Goal: Task Accomplishment & Management: Complete application form

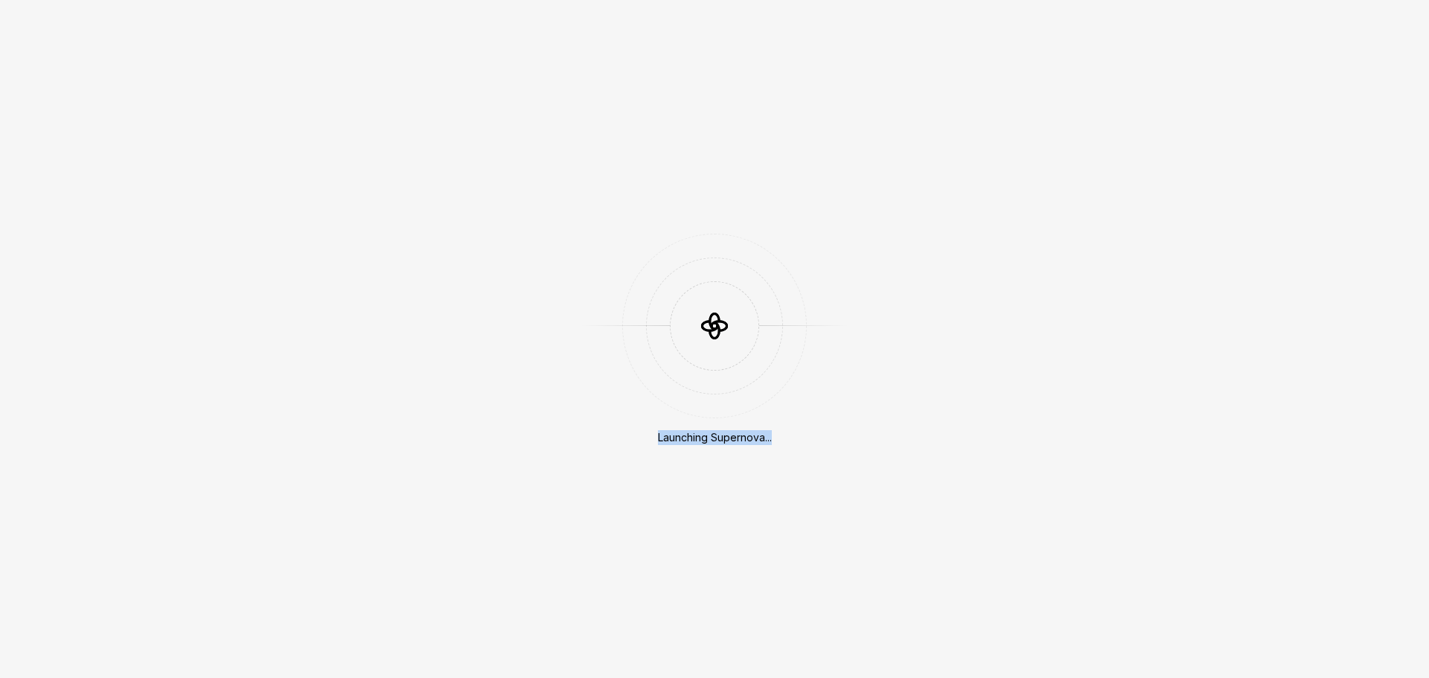
click at [800, 449] on div "Launching Supernova..." at bounding box center [714, 339] width 1429 height 678
drag, startPoint x: 647, startPoint y: 429, endPoint x: 825, endPoint y: 441, distance: 178.3
click at [825, 441] on div "Launching Supernova..." at bounding box center [714, 339] width 1429 height 678
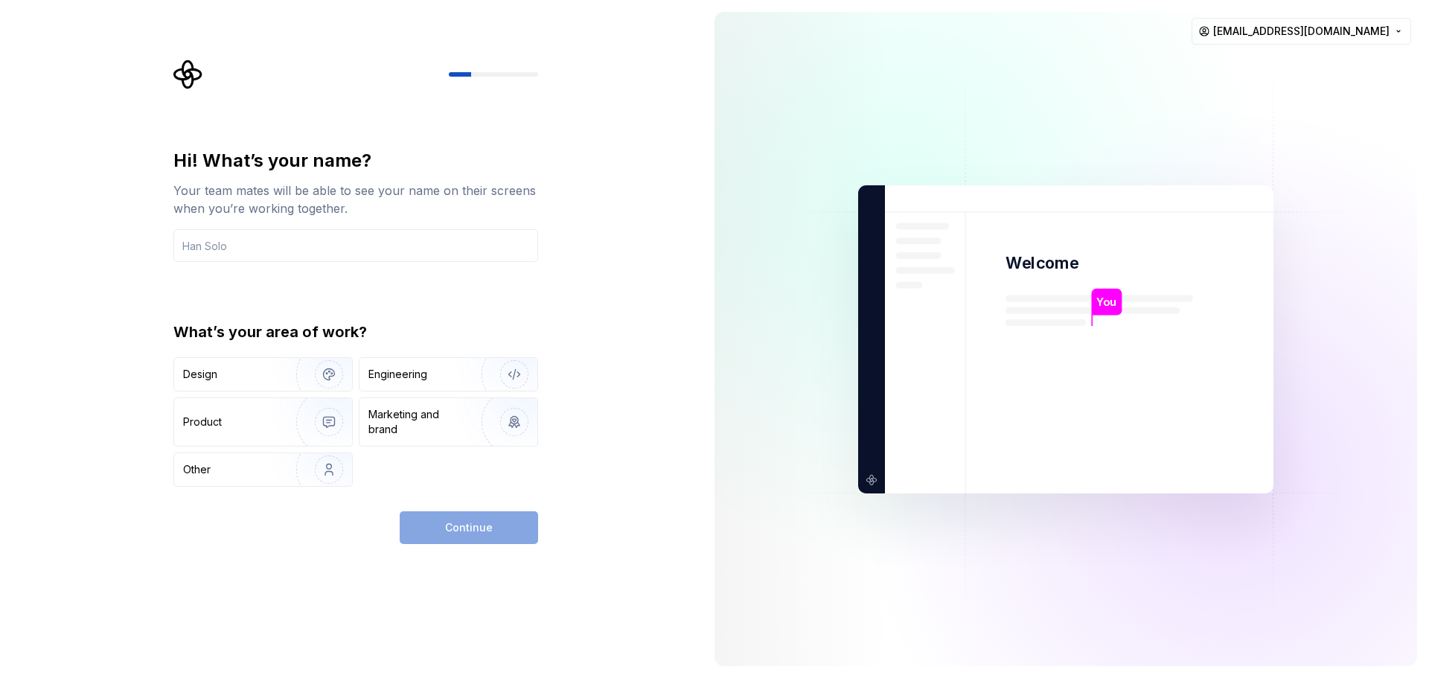
click at [814, 441] on img at bounding box center [1065, 338] width 603 height 703
click at [385, 396] on div "Design Engineering Product Marketing and brand Other" at bounding box center [355, 421] width 365 height 129
click at [385, 378] on div "Engineering" at bounding box center [397, 374] width 59 height 15
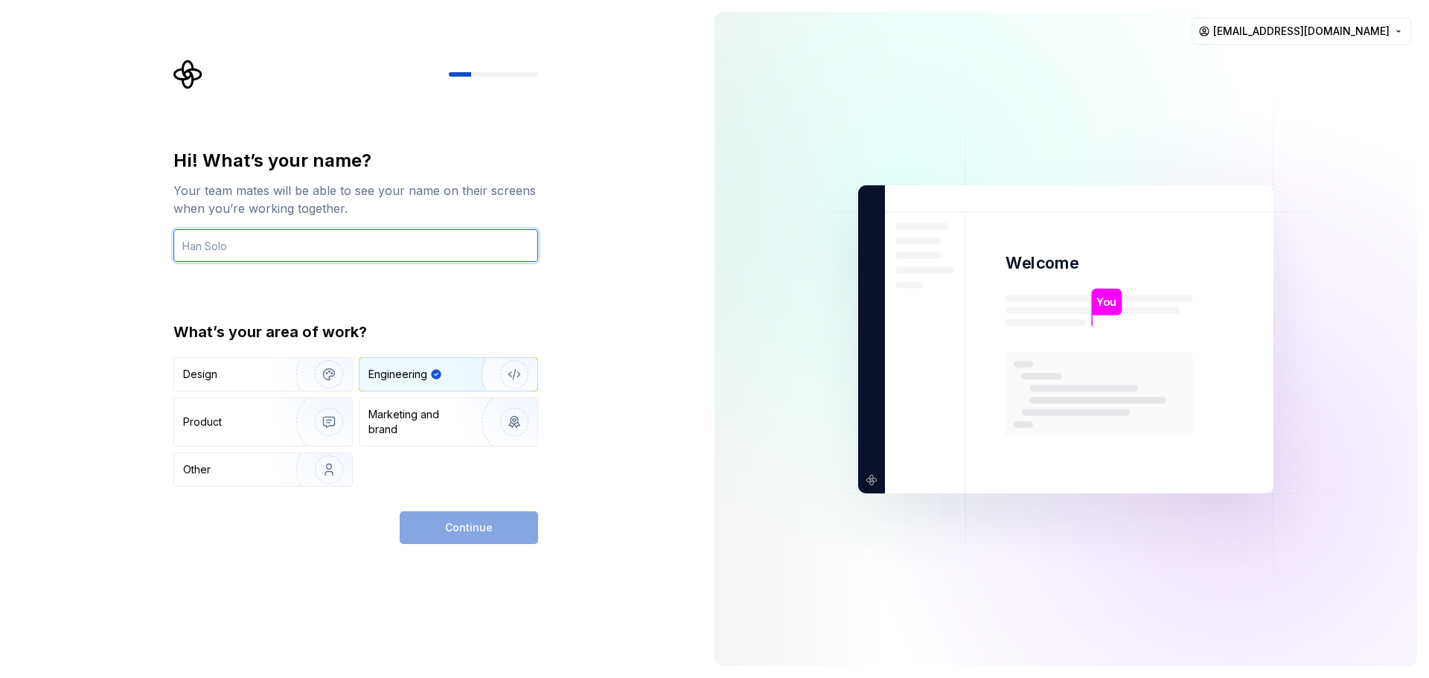
click at [384, 249] on input "text" at bounding box center [355, 245] width 365 height 33
type input "Shohruh"
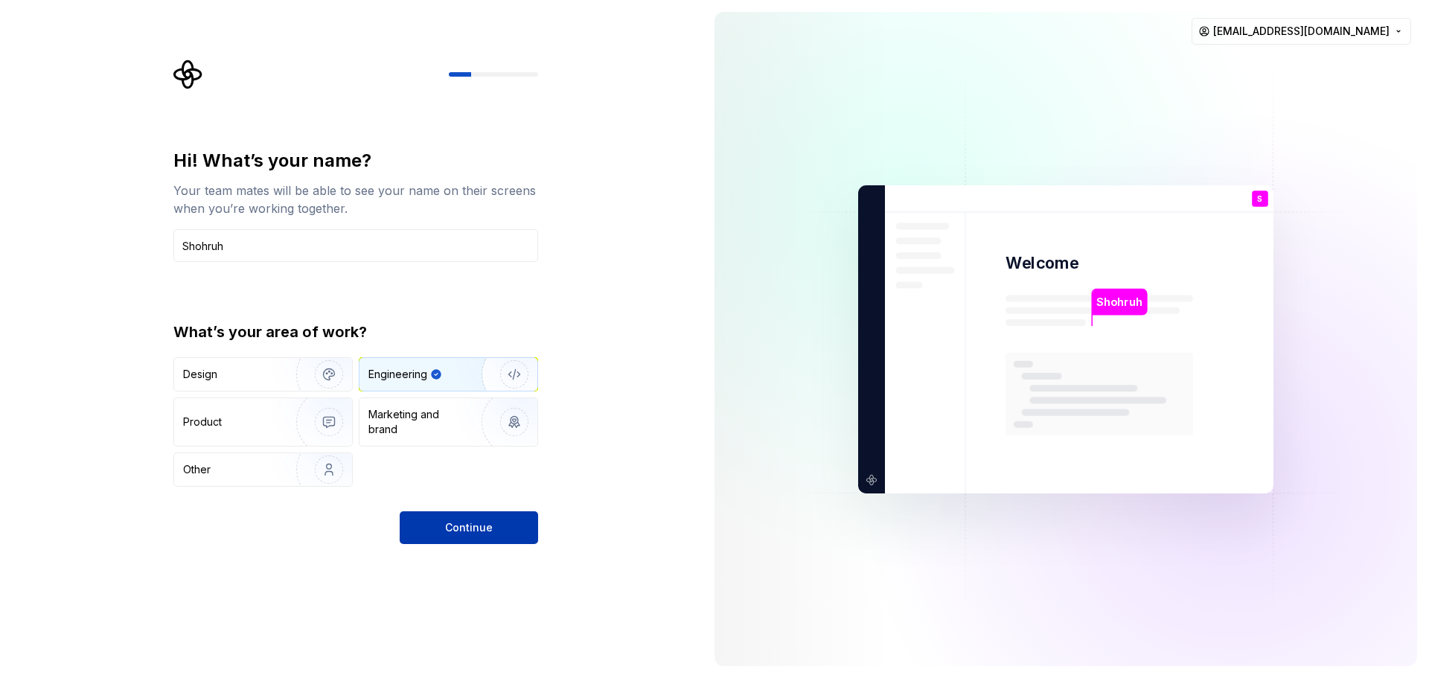
click at [467, 524] on span "Continue" at bounding box center [469, 527] width 48 height 15
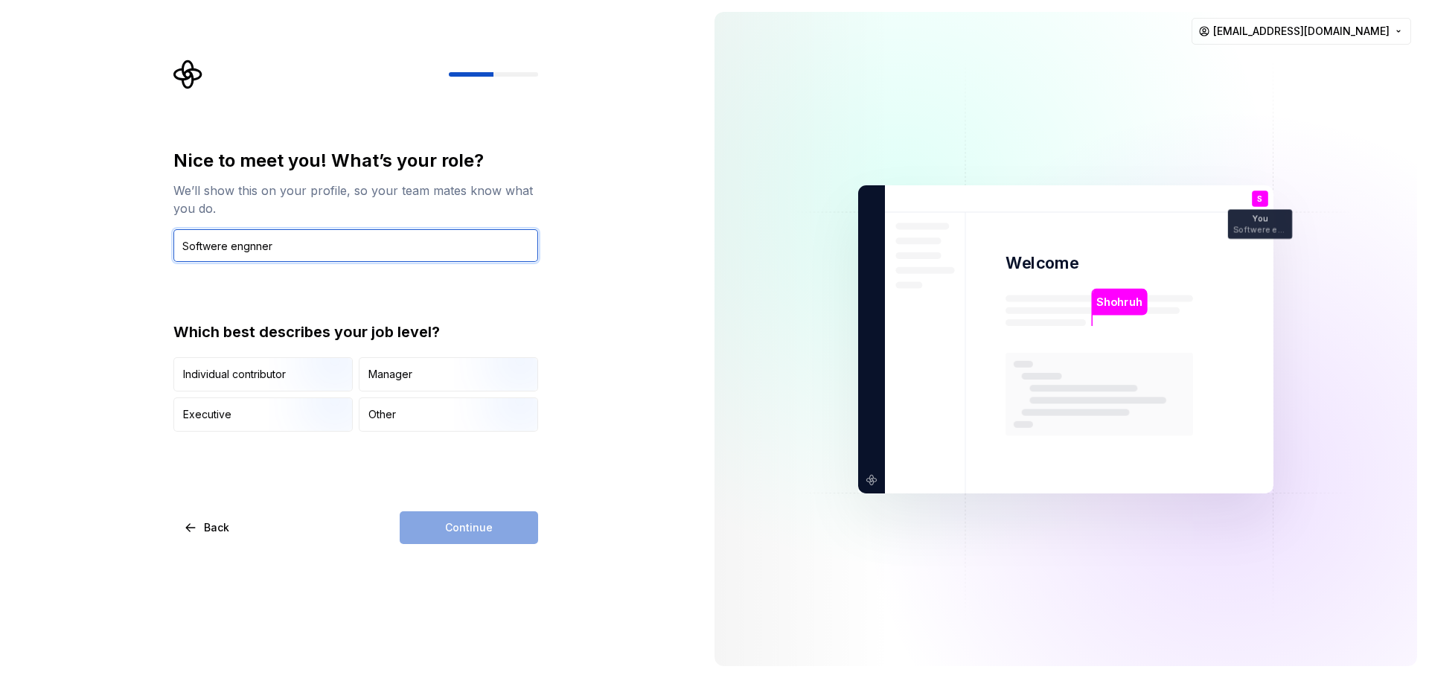
paste input "are engine"
type input "Software engineer"
click at [470, 311] on div "Nice to meet you! What’s your role? We’ll show this on your profile, so your te…" at bounding box center [355, 300] width 365 height 302
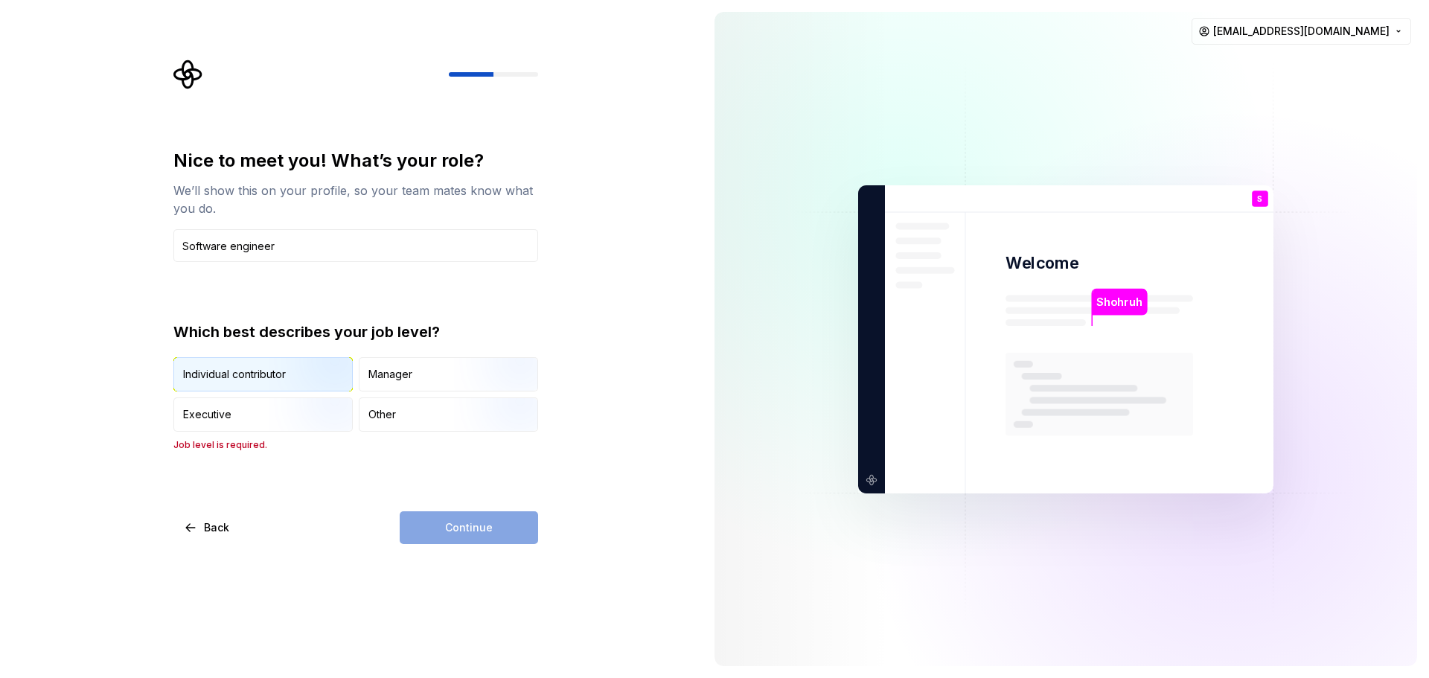
click at [341, 368] on img "button" at bounding box center [316, 393] width 95 height 100
click at [491, 519] on button "Continue" at bounding box center [469, 527] width 138 height 33
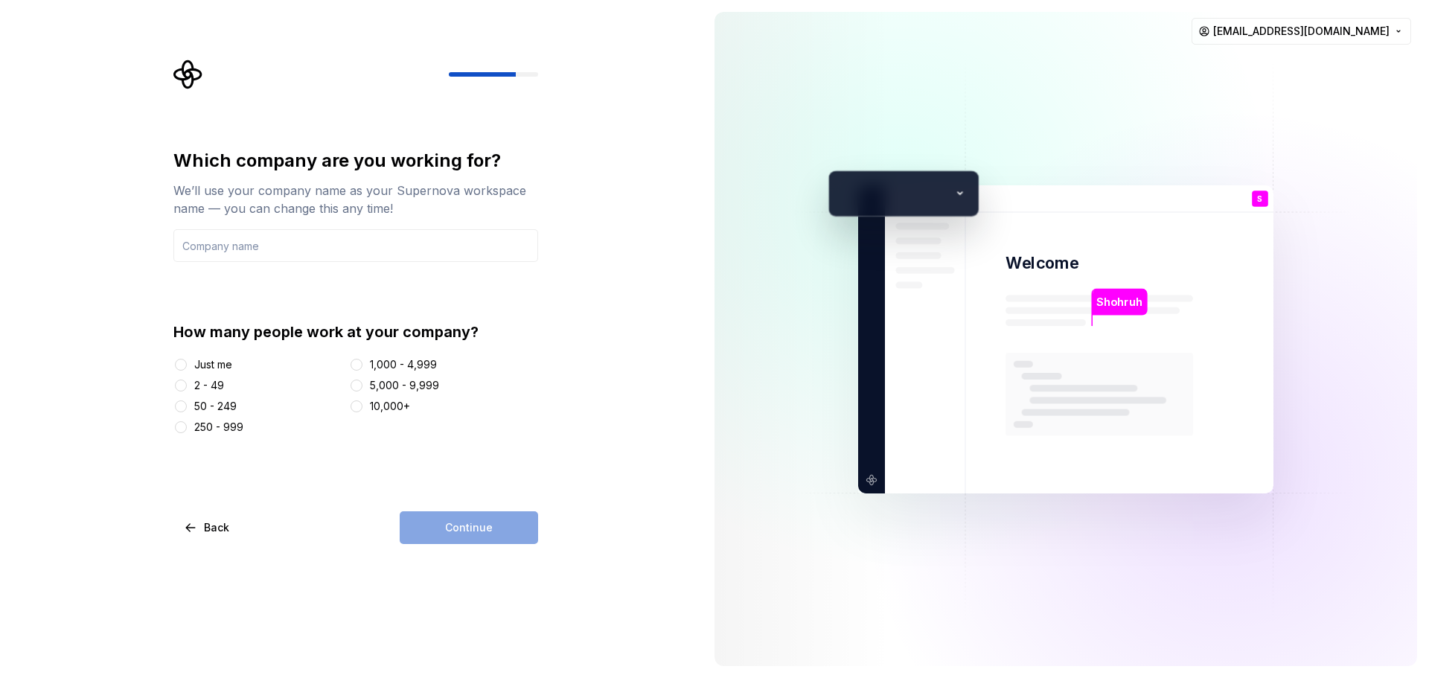
click at [196, 359] on div "Just me" at bounding box center [213, 364] width 38 height 15
click at [187, 359] on button "Just me" at bounding box center [181, 365] width 12 height 12
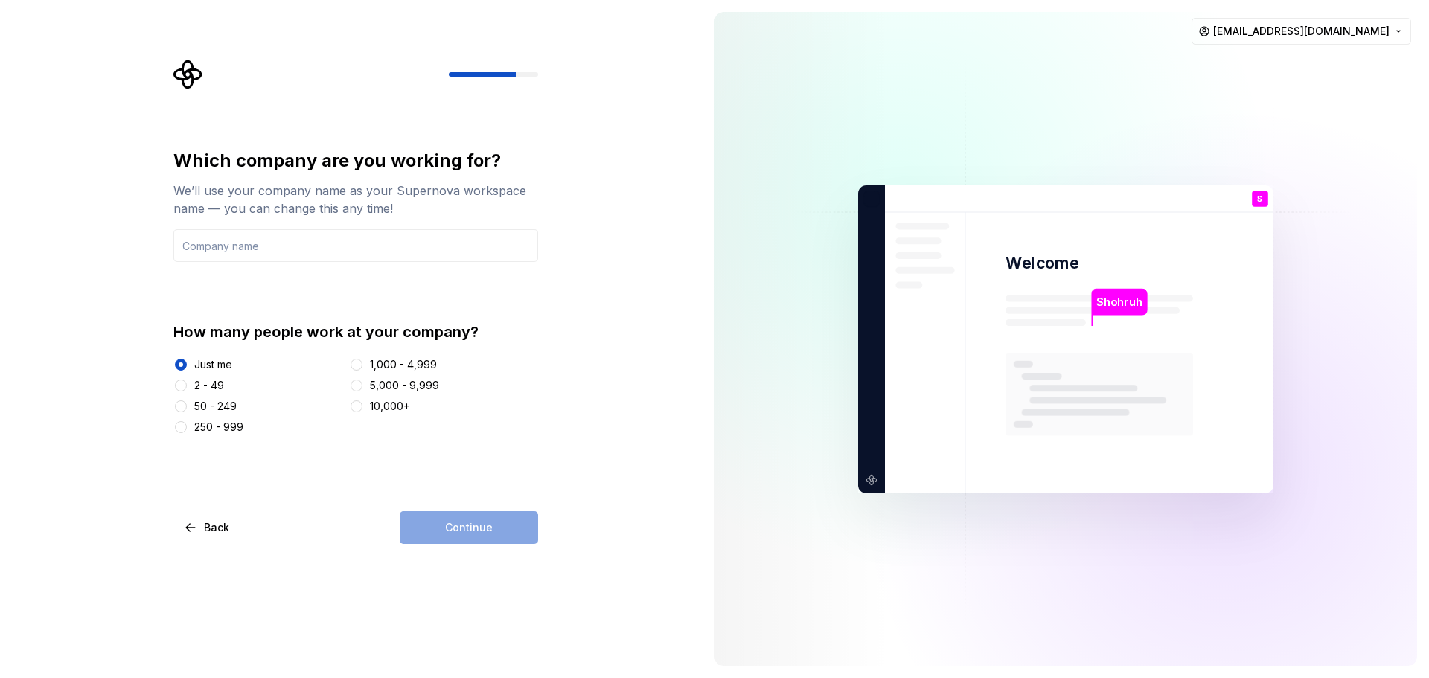
click at [425, 527] on div "Continue" at bounding box center [469, 527] width 138 height 33
click at [250, 237] on input "text" at bounding box center [355, 245] width 365 height 33
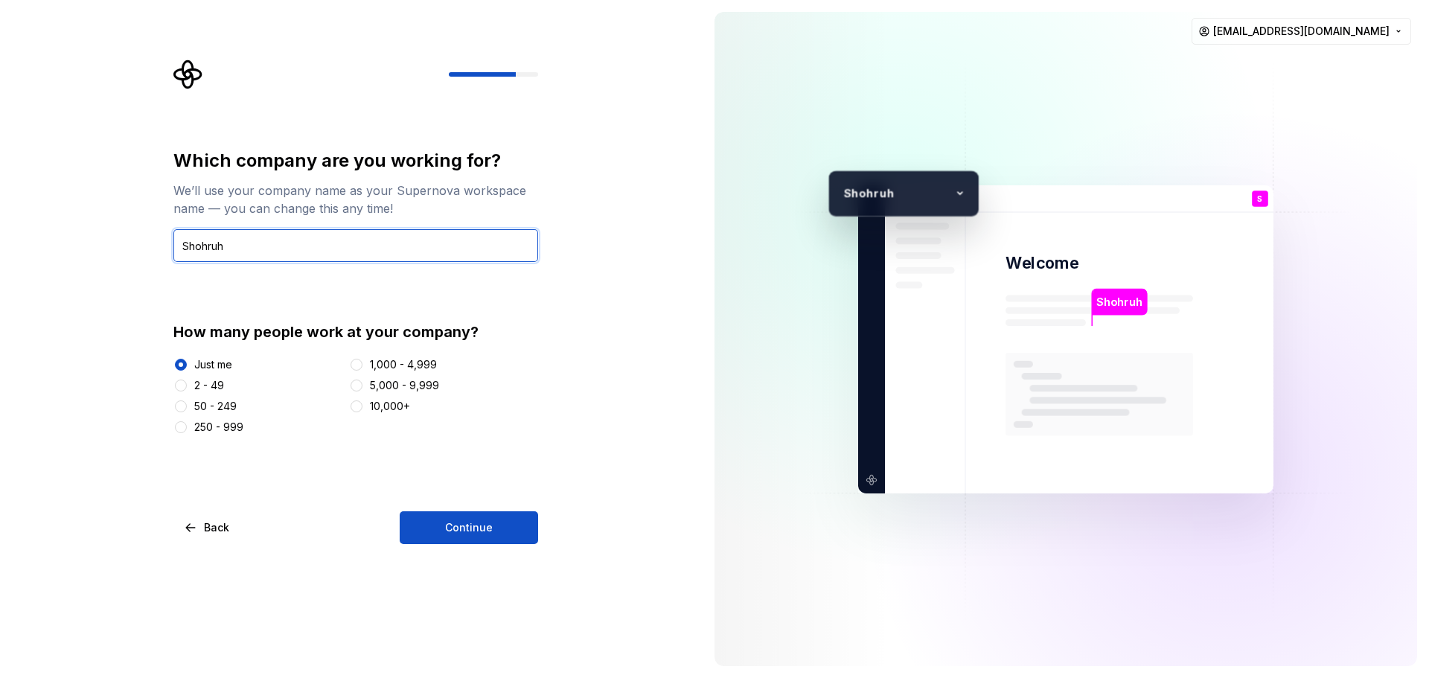
type input "Shohruh"
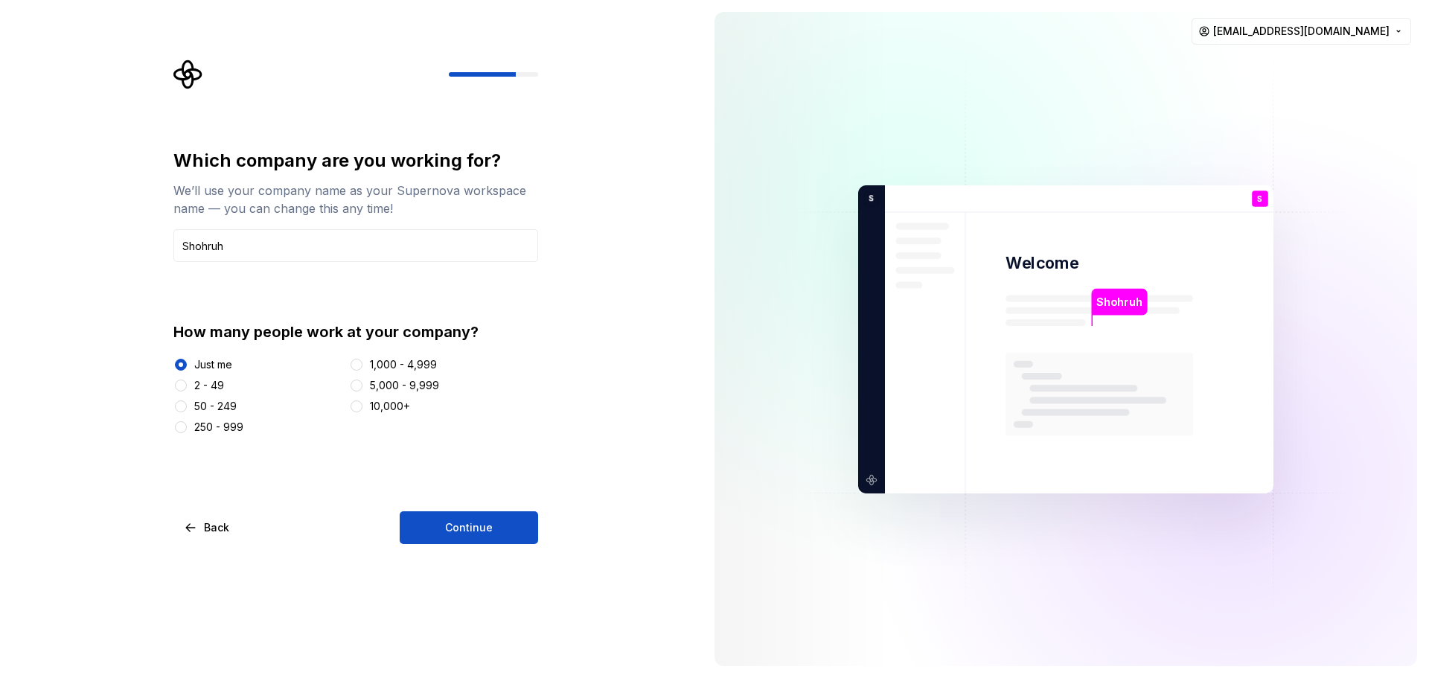
drag, startPoint x: 551, startPoint y: 545, endPoint x: 546, endPoint y: 536, distance: 11.0
click at [551, 543] on div "Which company are you working for? We’ll use your company name as your Supernov…" at bounding box center [351, 339] width 703 height 678
click at [528, 525] on button "Continue" at bounding box center [469, 527] width 138 height 33
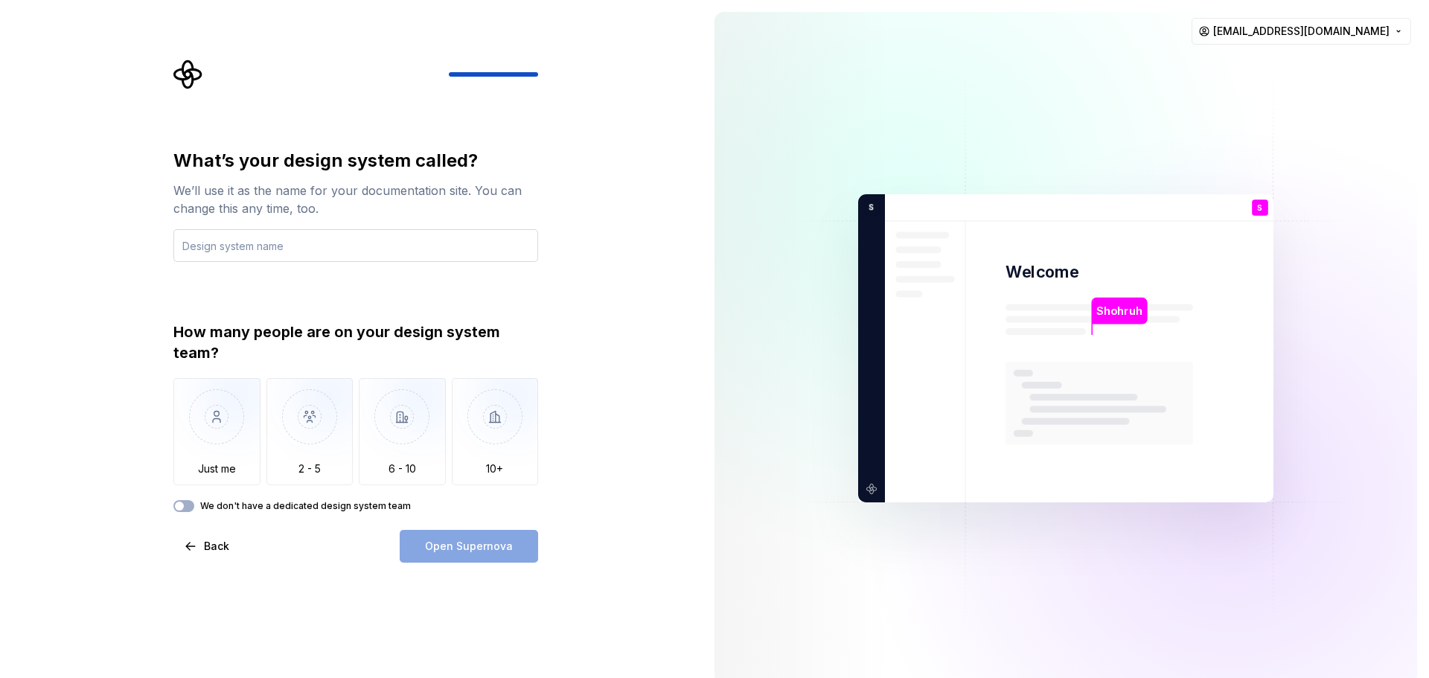
click at [336, 255] on input "text" at bounding box center [355, 245] width 365 height 33
type input "s"
click at [207, 430] on img "button" at bounding box center [216, 428] width 87 height 100
click at [177, 511] on button "We don't have a dedicated design system team" at bounding box center [183, 506] width 21 height 12
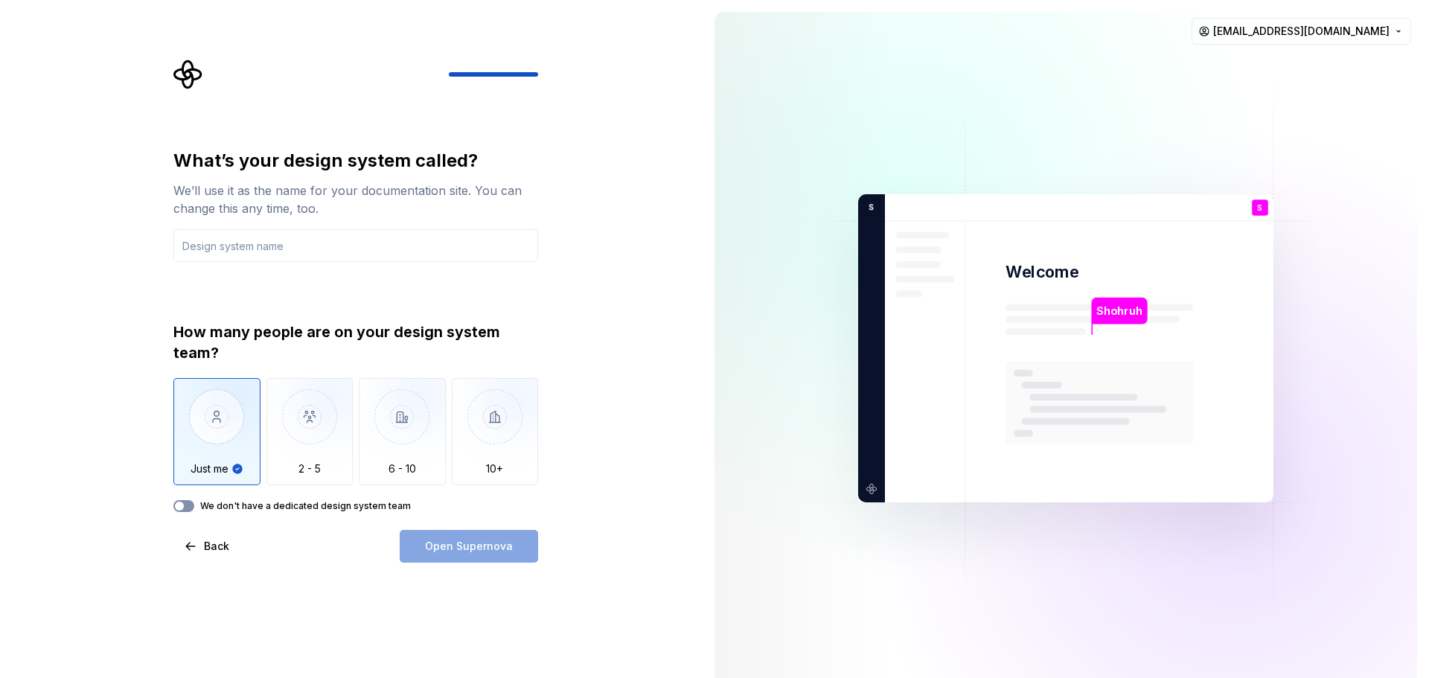
click at [177, 511] on button "We don't have a dedicated design system team" at bounding box center [183, 506] width 21 height 12
click at [226, 255] on input "text" at bounding box center [355, 245] width 365 height 33
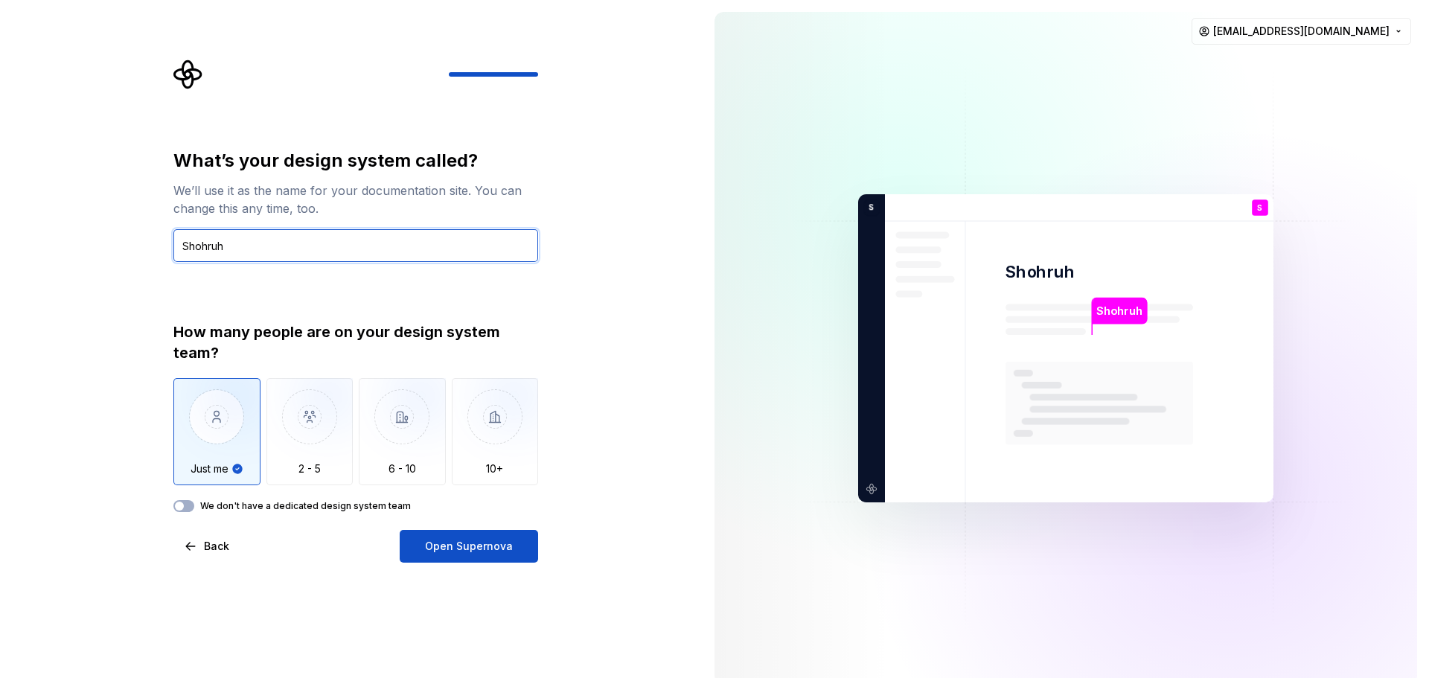
type input "Shohruh"
click at [442, 528] on div "What’s your design system called? We’ll use it as the name for your documentati…" at bounding box center [355, 356] width 365 height 414
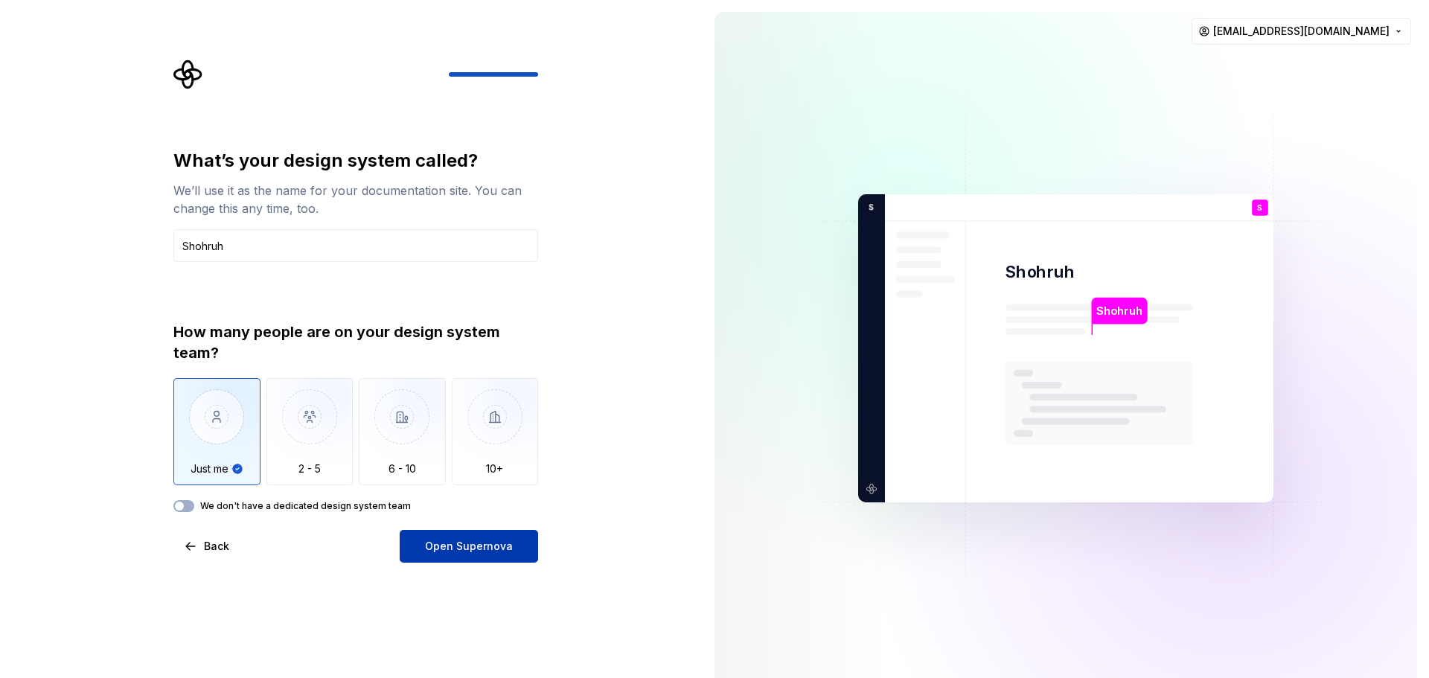
click at [442, 531] on button "Open Supernova" at bounding box center [469, 546] width 138 height 33
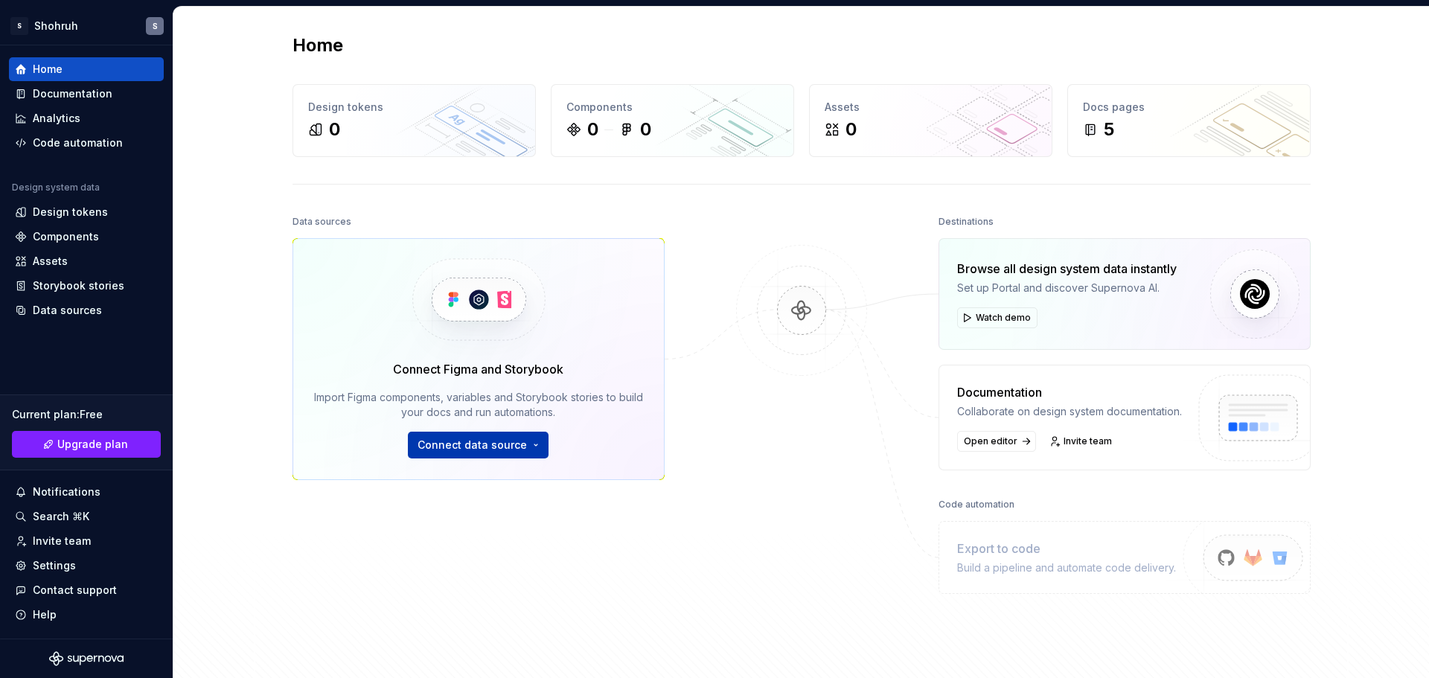
click at [504, 440] on span "Connect data source" at bounding box center [471, 445] width 109 height 15
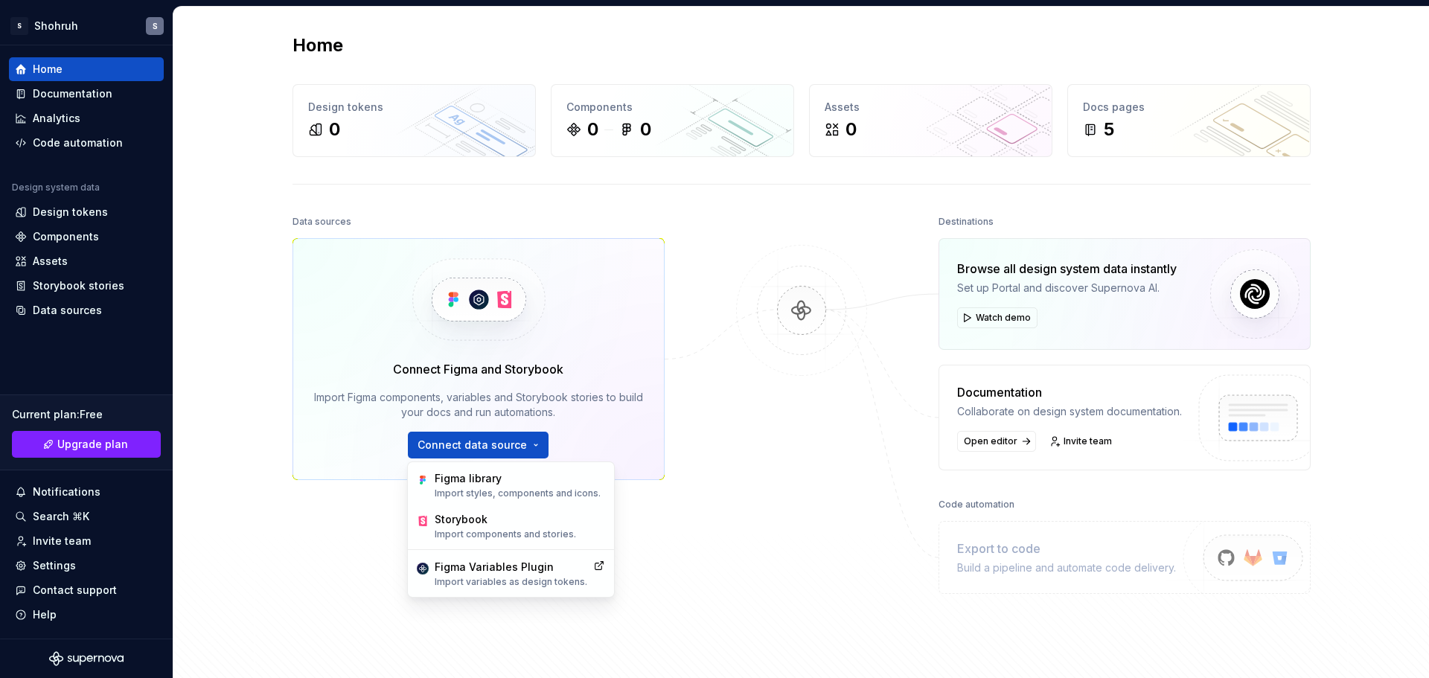
click at [283, 441] on div "Home Design tokens 0 Components 0 0 Assets 0 Docs pages 5 Data sources Connect …" at bounding box center [802, 356] width 1072 height 698
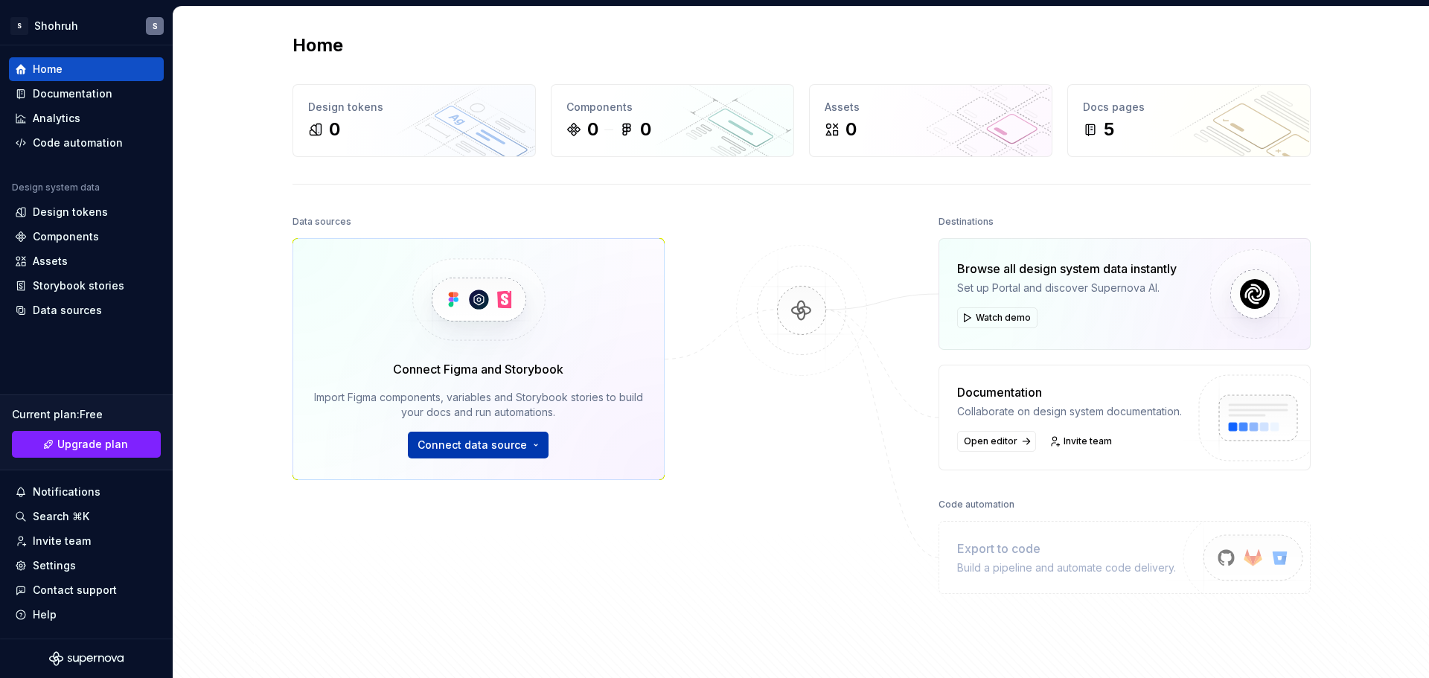
click at [434, 448] on span "Connect data source" at bounding box center [471, 445] width 109 height 15
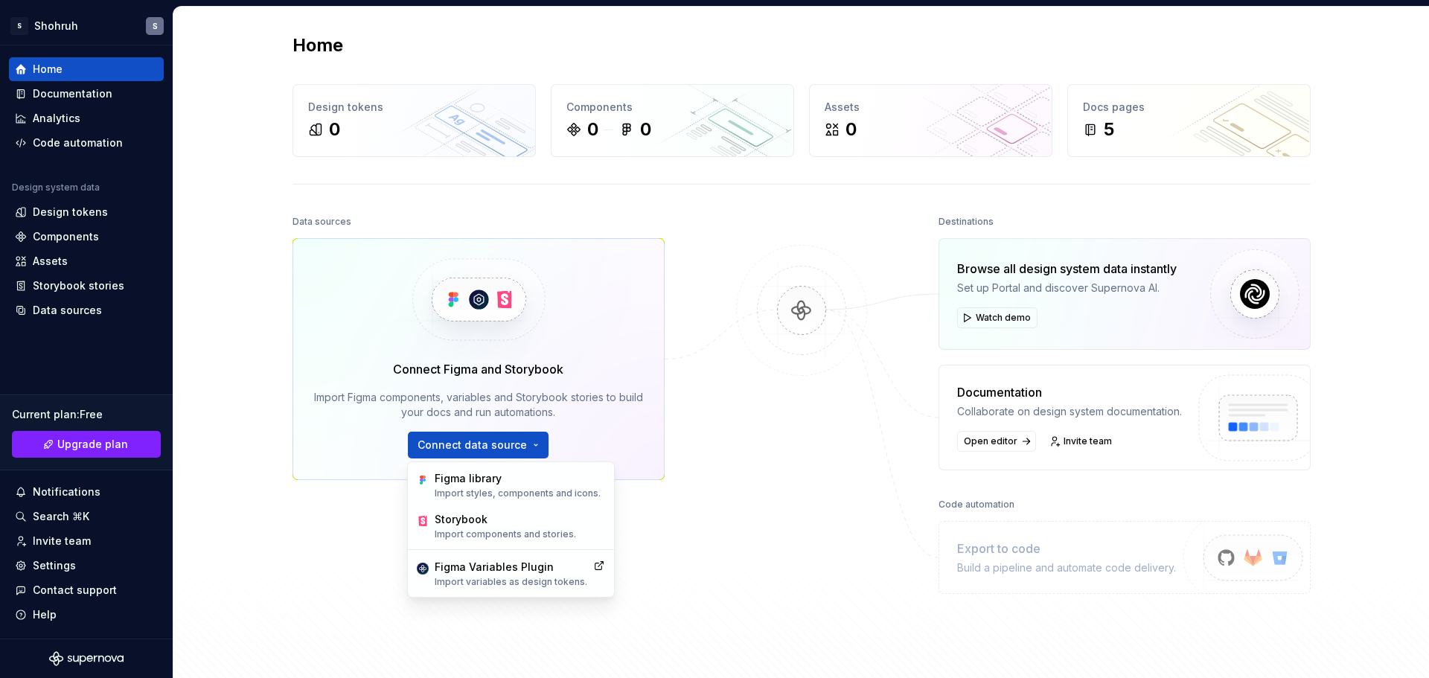
click at [346, 467] on div "Connect Figma and Storybook Import Figma components, variables and Storybook st…" at bounding box center [478, 359] width 372 height 242
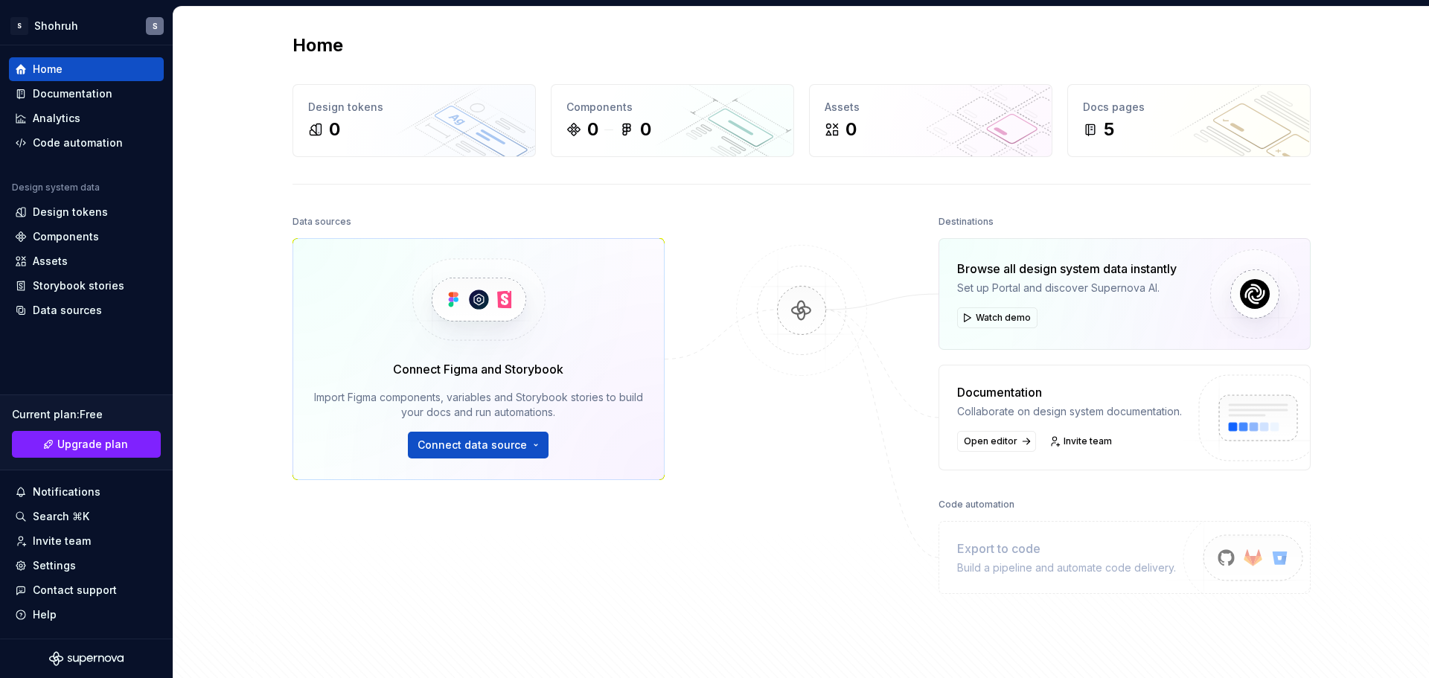
click at [309, 356] on div "Connect Figma and Storybook Import Figma components, variables and Storybook st…" at bounding box center [478, 359] width 372 height 242
click at [97, 100] on div "Documentation" at bounding box center [73, 93] width 80 height 15
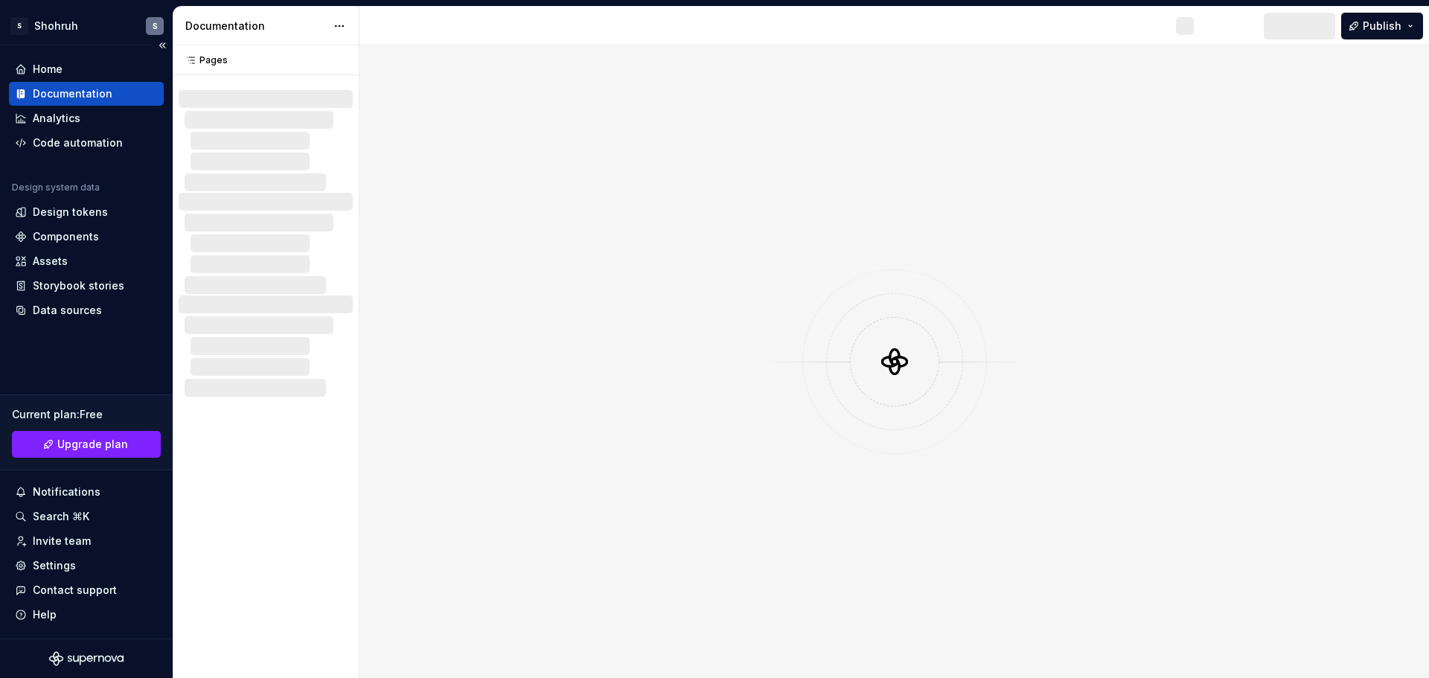
click at [87, 97] on div "Documentation" at bounding box center [73, 93] width 80 height 15
click at [46, 59] on div "Home" at bounding box center [86, 69] width 155 height 24
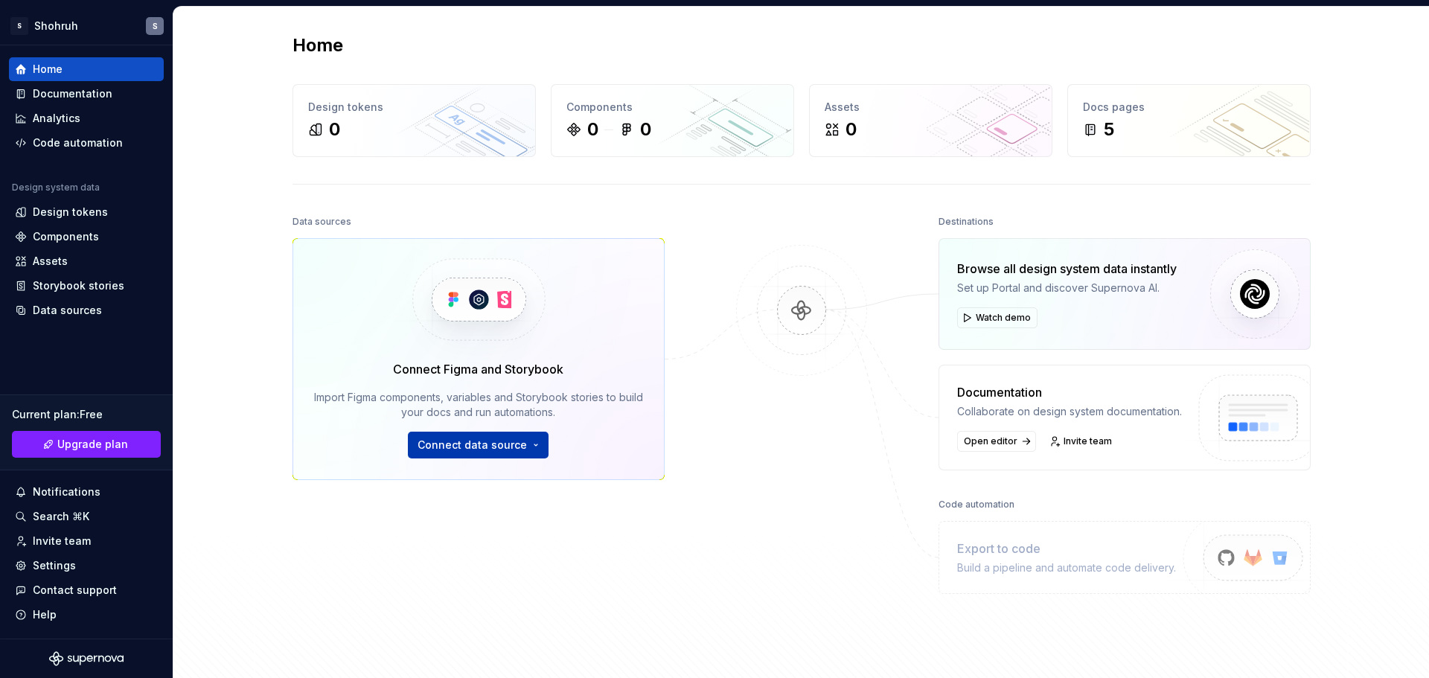
click at [524, 451] on button "Connect data source" at bounding box center [478, 445] width 141 height 27
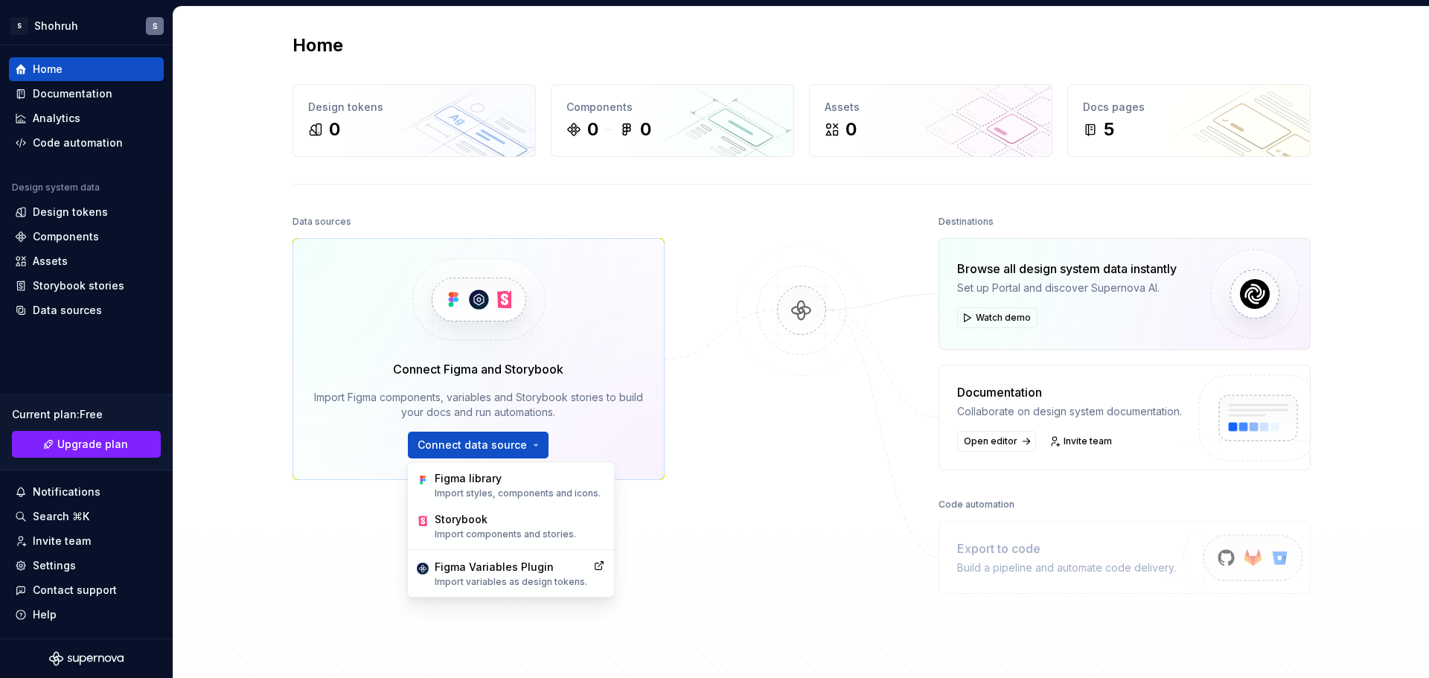
click at [205, 247] on div "Home Design tokens 0 Components 0 0 Assets 0 Docs pages 5 Data sources Connect …" at bounding box center [800, 356] width 1255 height 699
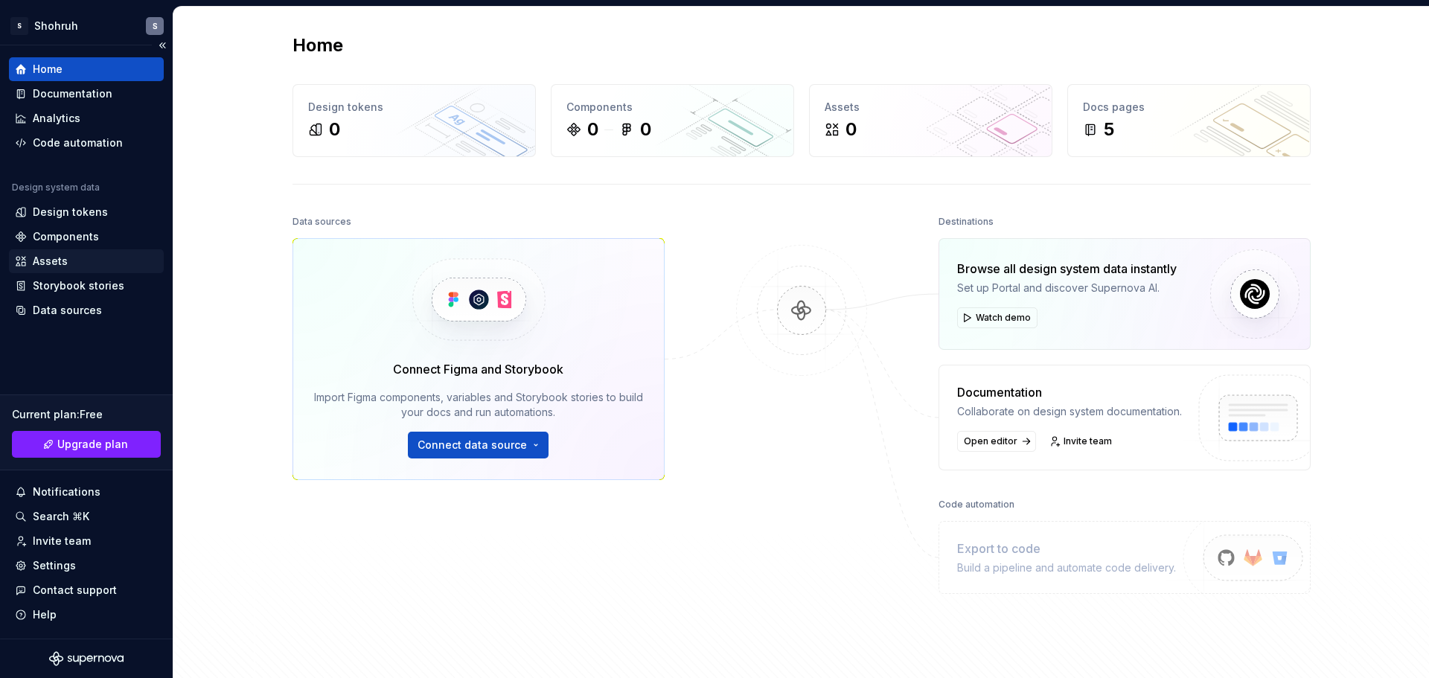
click at [46, 253] on div "Assets" at bounding box center [86, 261] width 155 height 24
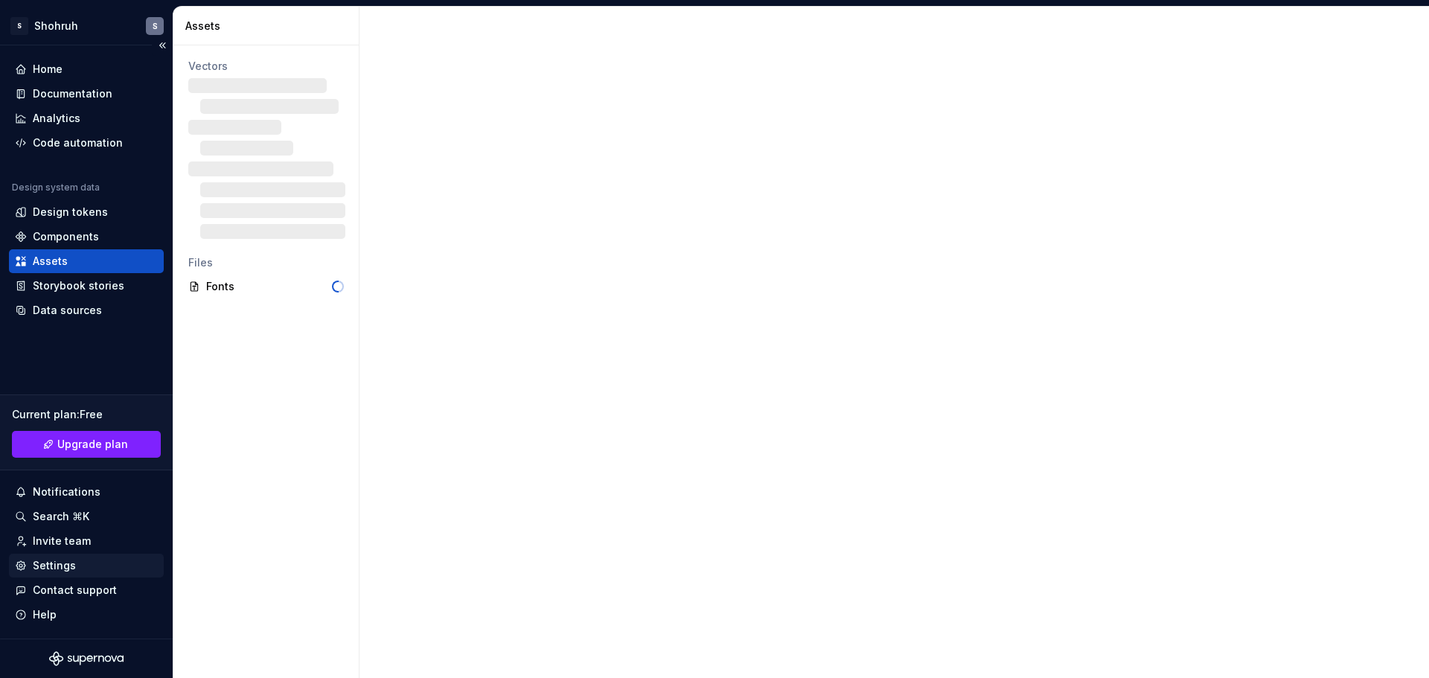
click at [97, 567] on div "Settings" at bounding box center [86, 565] width 143 height 15
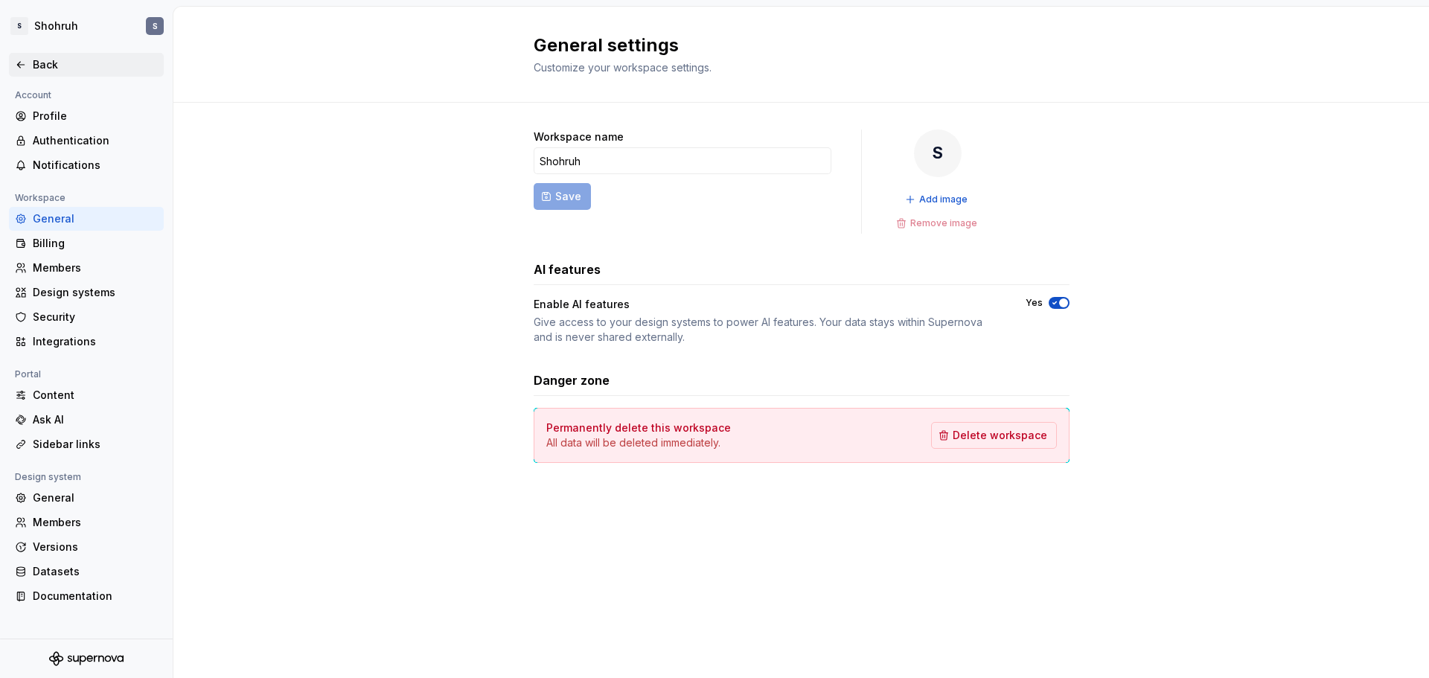
click at [36, 63] on div "Back" at bounding box center [95, 64] width 125 height 15
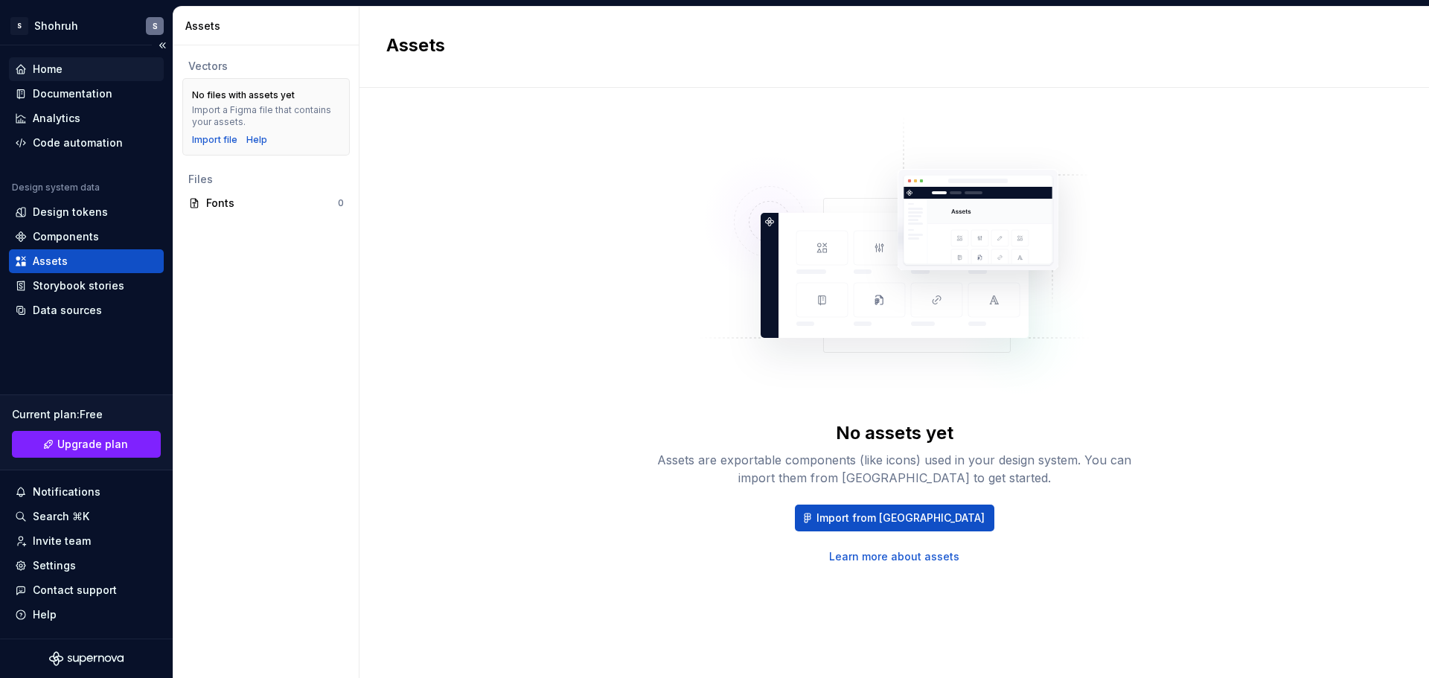
click at [82, 68] on div "Home" at bounding box center [86, 69] width 143 height 15
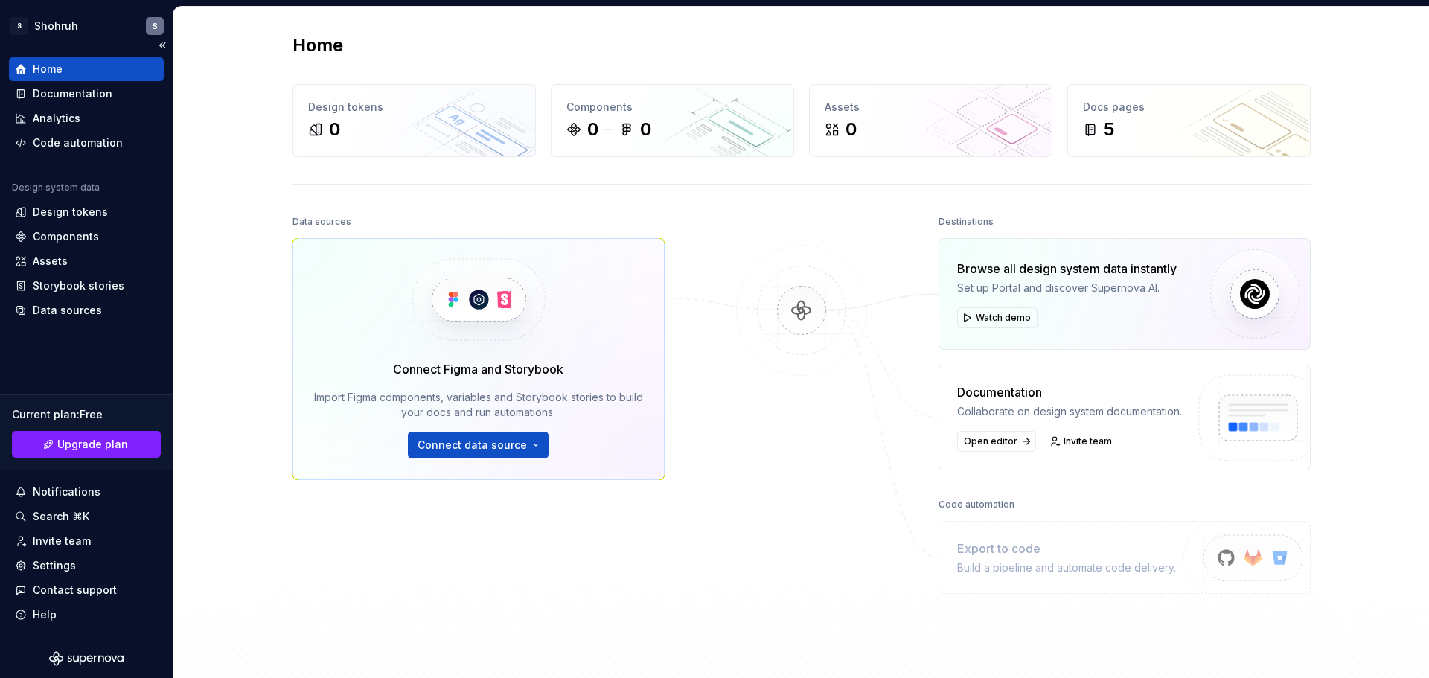
click at [82, 68] on div "Home" at bounding box center [86, 69] width 143 height 15
click at [992, 307] on button "Watch demo" at bounding box center [997, 317] width 80 height 21
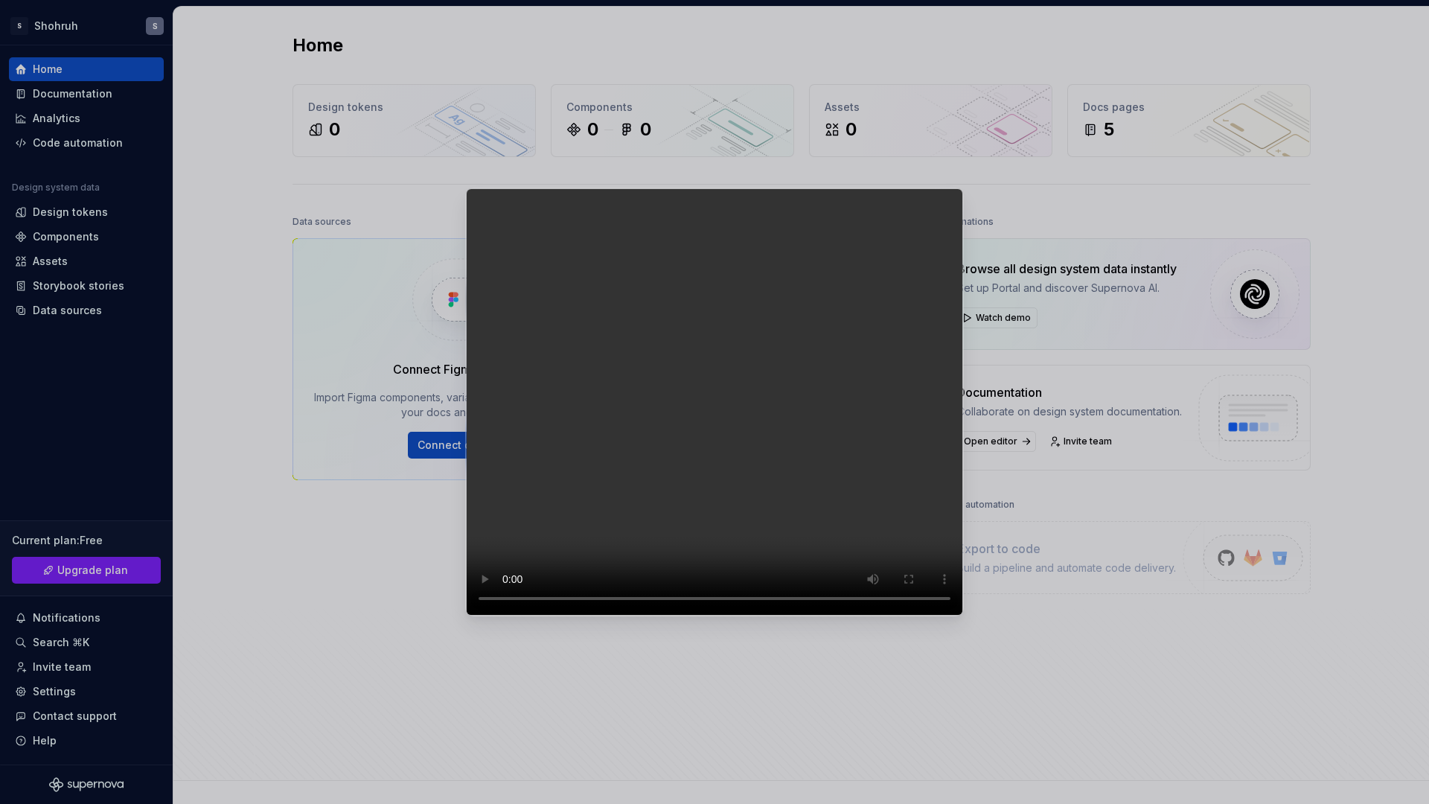
drag, startPoint x: 890, startPoint y: 803, endPoint x: 932, endPoint y: 803, distance: 41.7
click at [922, 615] on video at bounding box center [714, 401] width 497 height 427
drag, startPoint x: 978, startPoint y: 803, endPoint x: 1094, endPoint y: 803, distance: 116.1
click at [963, 615] on video at bounding box center [714, 401] width 497 height 427
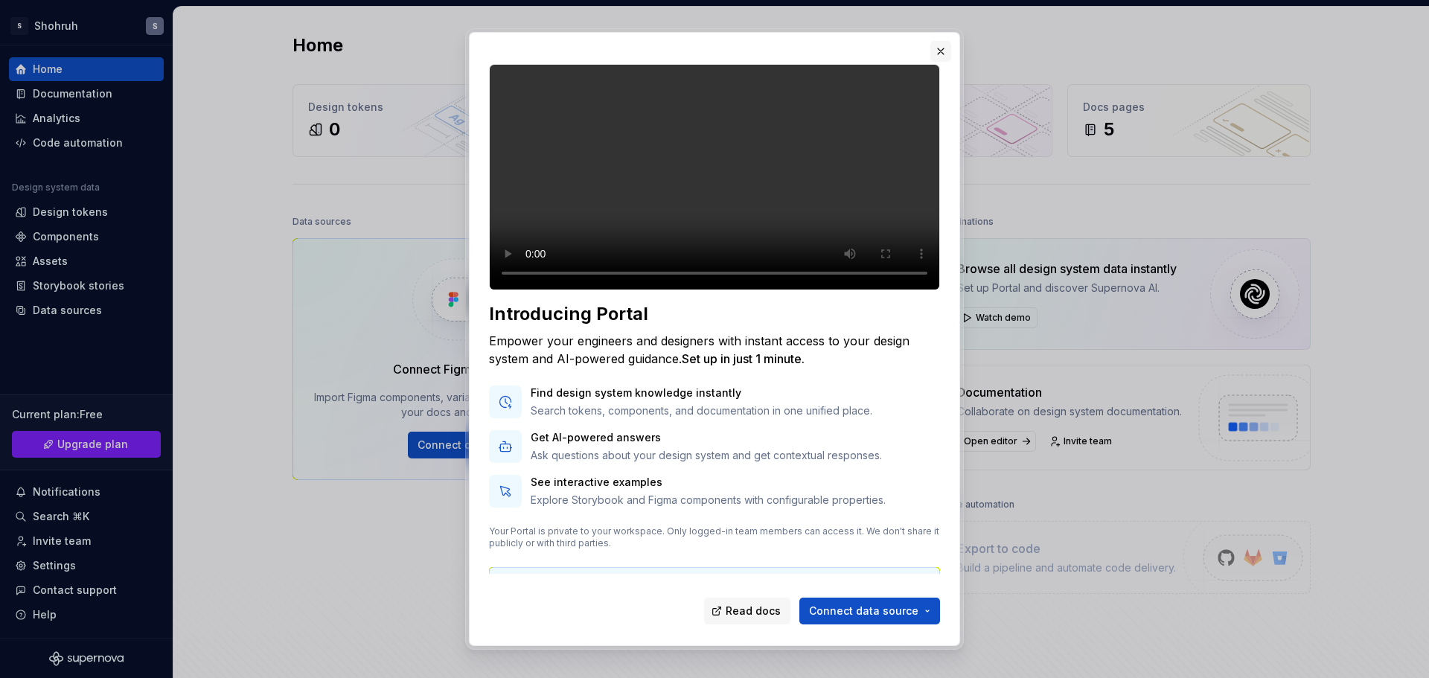
click at [938, 42] on button "button" at bounding box center [940, 51] width 21 height 21
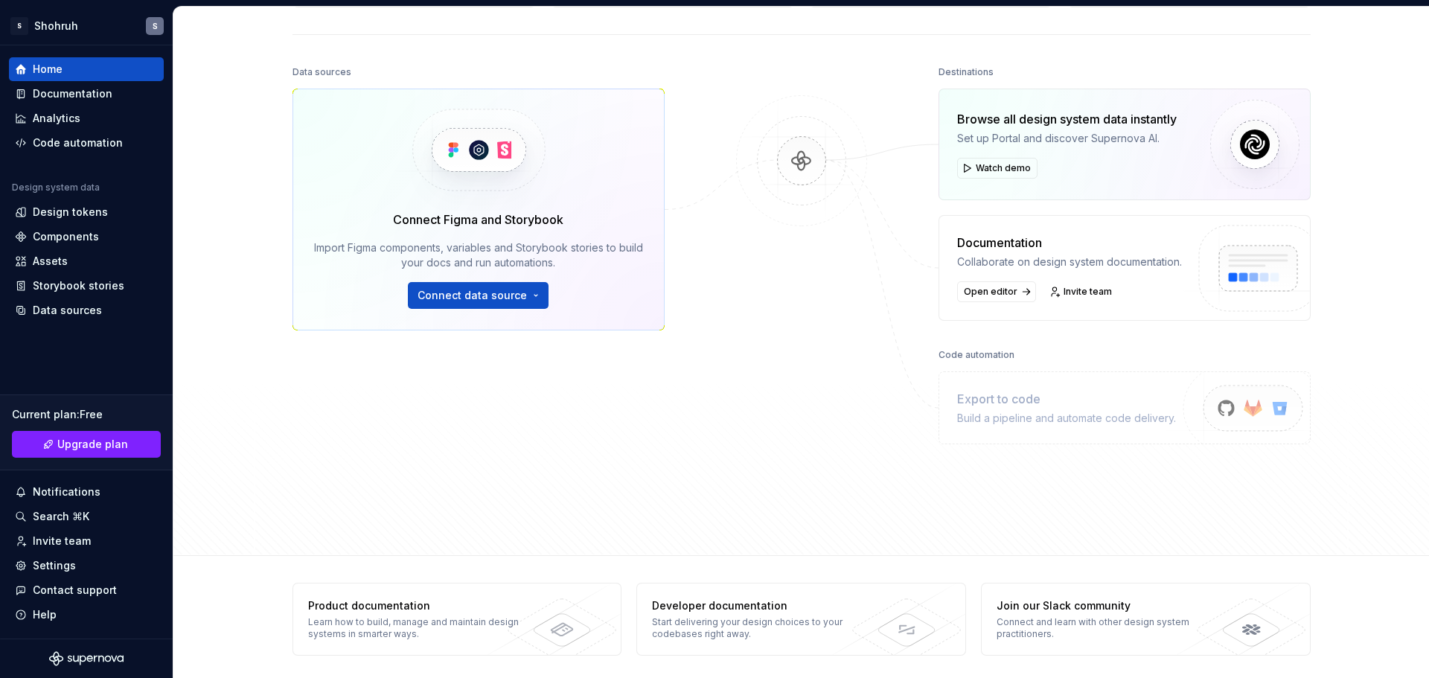
scroll to position [154, 0]
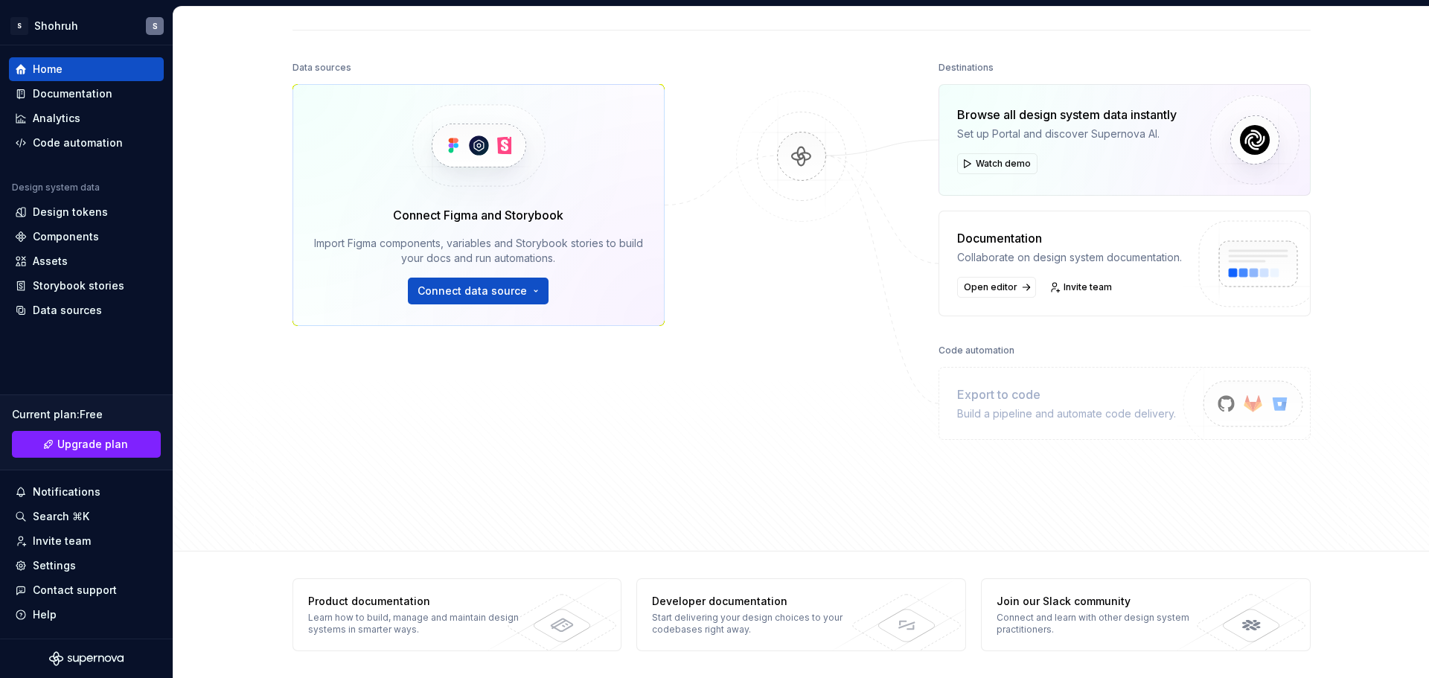
click at [1364, 600] on div "Home Design tokens 0 Components 0 0 Assets 0 Docs pages 5 Data sources Connect …" at bounding box center [800, 342] width 1255 height 671
click at [664, 97] on div "Data sources Connect Figma and Storybook Import Figma components, variables and…" at bounding box center [801, 290] width 1018 height 467
